Goal: Information Seeking & Learning: Learn about a topic

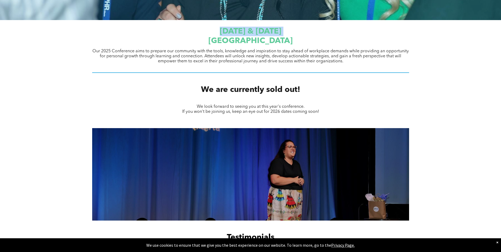
scroll to position [163, 0]
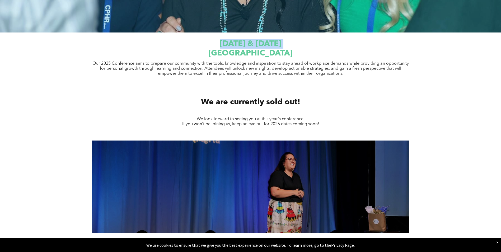
drag, startPoint x: 185, startPoint y: 3, endPoint x: 322, endPoint y: 4, distance: 137.3
drag, startPoint x: 322, startPoint y: 4, endPoint x: 289, endPoint y: 54, distance: 60.5
click at [289, 54] on span "[GEOGRAPHIC_DATA]" at bounding box center [250, 53] width 84 height 8
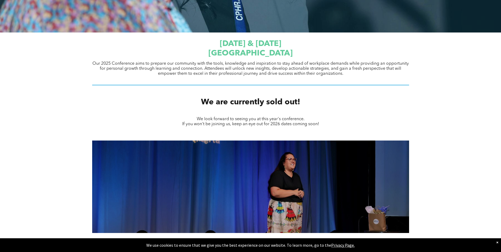
drag, startPoint x: 201, startPoint y: 43, endPoint x: 314, endPoint y: 45, distance: 112.7
click at [314, 45] on h1 "[DATE] & [DATE]" at bounding box center [250, 44] width 317 height 10
drag, startPoint x: 167, startPoint y: 59, endPoint x: 334, endPoint y: 58, distance: 167.1
click at [334, 58] on div "September 23 & 24, 2025 JW Marriott Edmonton ICE District Our 2025 Conference a…" at bounding box center [250, 62] width 317 height 52
drag, startPoint x: 334, startPoint y: 58, endPoint x: 296, endPoint y: 60, distance: 37.6
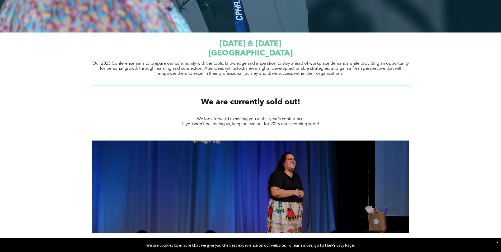
click at [298, 60] on div "September 23 & 24, 2025 JW Marriott Edmonton ICE District Our 2025 Conference a…" at bounding box center [250, 62] width 317 height 52
click at [299, 40] on h1 "[DATE] & [DATE]" at bounding box center [250, 44] width 317 height 10
drag, startPoint x: 188, startPoint y: 56, endPoint x: 324, endPoint y: 55, distance: 136.2
click at [324, 55] on h1 "JW Marriott Edmonton ICE District" at bounding box center [250, 54] width 317 height 10
drag, startPoint x: 324, startPoint y: 55, endPoint x: 233, endPoint y: 67, distance: 91.9
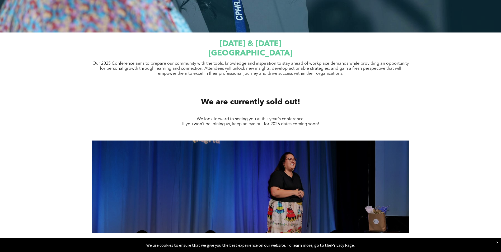
click at [255, 67] on span "Our 2025 Conference aims to prepare our community with the tools, knowledge and…" at bounding box center [250, 69] width 316 height 14
drag, startPoint x: 93, startPoint y: 66, endPoint x: 304, endPoint y: 68, distance: 210.9
click at [304, 68] on p "Our 2025 Conference aims to prepare our community with the tools, knowledge and…" at bounding box center [250, 68] width 317 height 15
drag, startPoint x: 304, startPoint y: 68, endPoint x: 312, endPoint y: 70, distance: 8.7
click at [312, 70] on span "Our 2025 Conference aims to prepare our community with the tools, knowledge and…" at bounding box center [250, 69] width 316 height 14
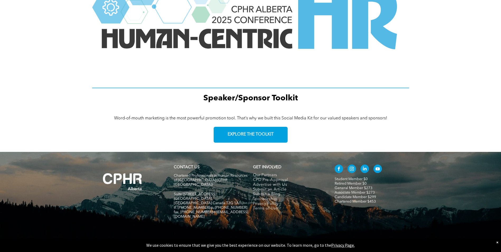
scroll to position [698, 0]
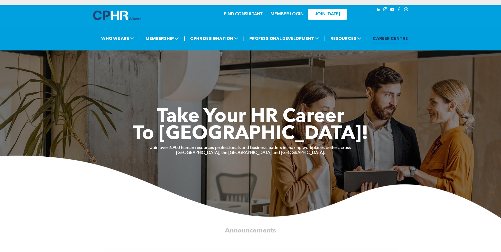
click at [285, 15] on link "MEMBER LOGIN" at bounding box center [286, 14] width 33 height 4
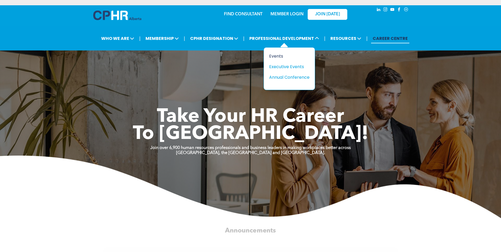
click at [280, 54] on div "Events" at bounding box center [287, 56] width 36 height 7
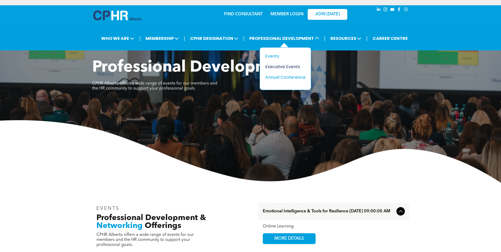
click at [281, 66] on div "Executive Events" at bounding box center [283, 66] width 36 height 7
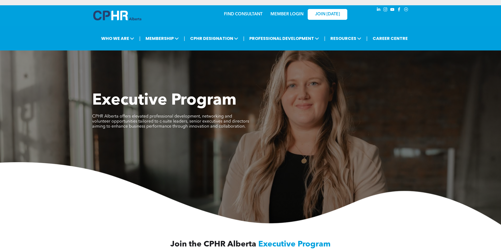
drag, startPoint x: 347, startPoint y: 206, endPoint x: 351, endPoint y: 87, distance: 119.1
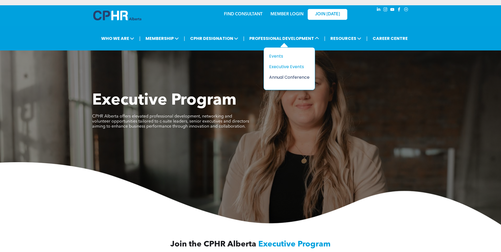
click at [300, 75] on div "Annual Conference" at bounding box center [287, 77] width 36 height 7
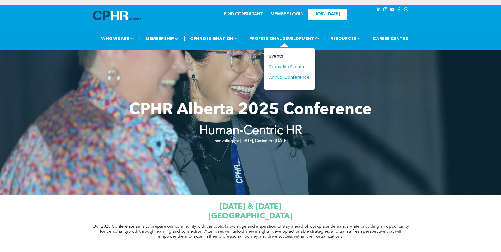
click at [280, 55] on div "Events" at bounding box center [287, 56] width 36 height 7
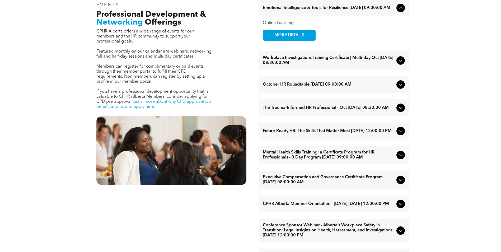
scroll to position [211, 0]
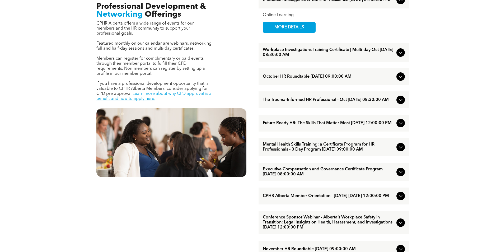
click at [322, 53] on span "Workplace Investigations Training Certificate | Multi-day Oct October/07/2025 0…" at bounding box center [328, 53] width 131 height 10
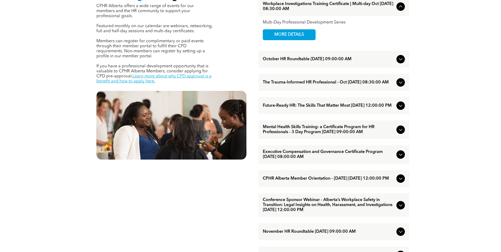
scroll to position [238, 0]
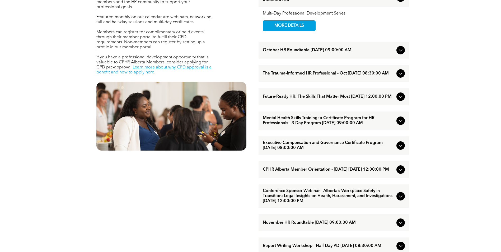
click at [336, 49] on span "October HR Roundtable October/07/2025 09:00:00 AM" at bounding box center [328, 50] width 131 height 5
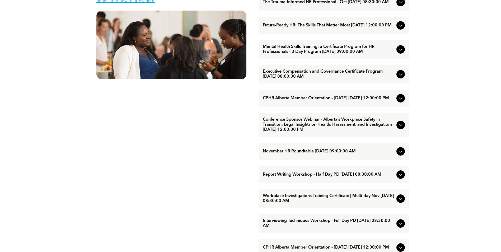
scroll to position [317, 0]
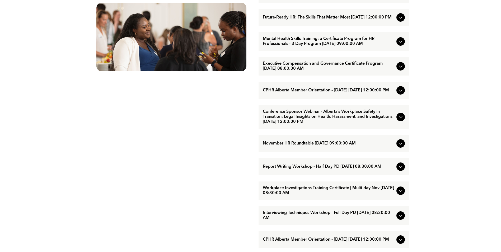
click at [314, 20] on span "Future-Ready HR: The Skills That Matter Most October/15/2025 12:00:00 PM" at bounding box center [328, 17] width 131 height 5
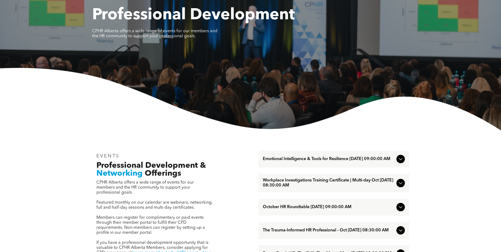
scroll to position [0, 0]
